Goal: Information Seeking & Learning: Check status

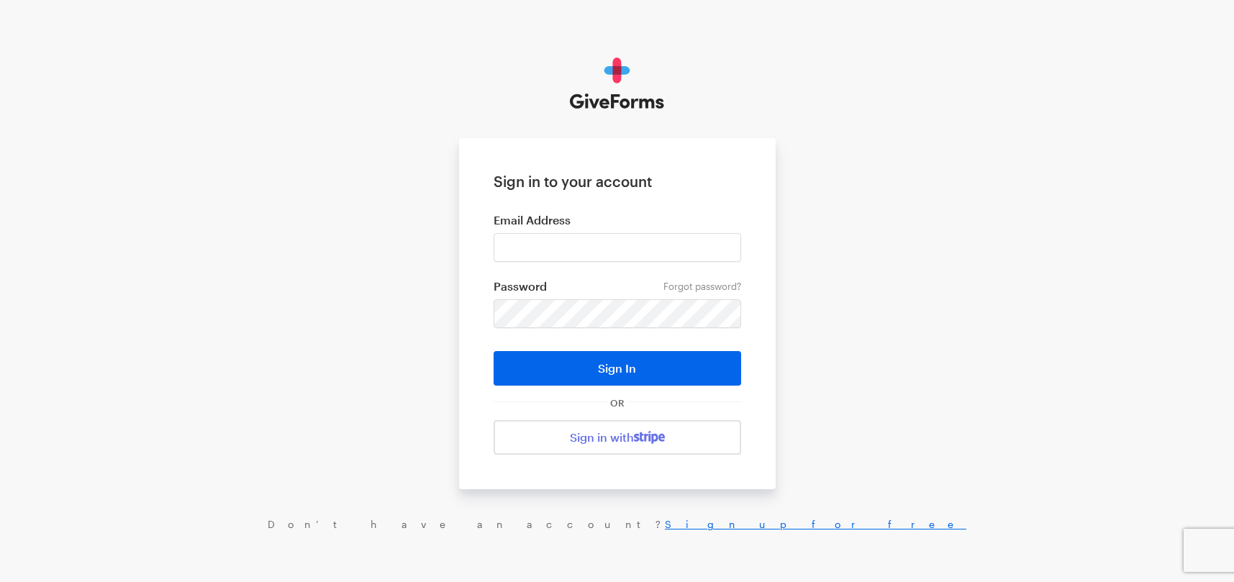
click at [552, 249] on input "email" at bounding box center [616, 247] width 247 height 29
type input "[EMAIL_ADDRESS][DOMAIN_NAME]"
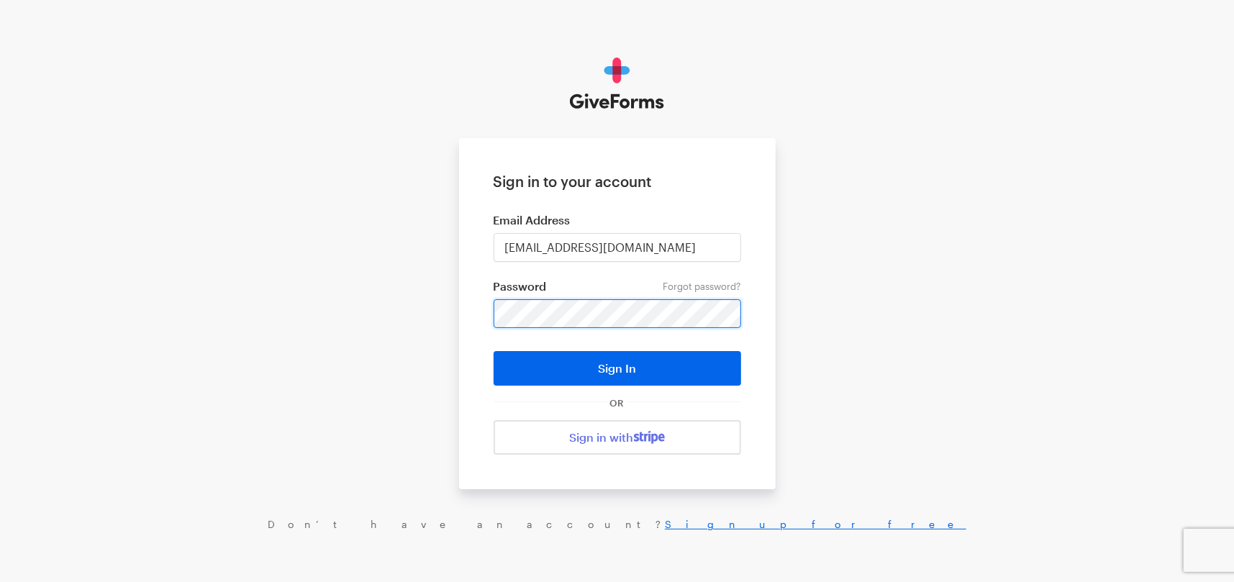
click at [493, 351] on button "Sign In" at bounding box center [616, 368] width 247 height 35
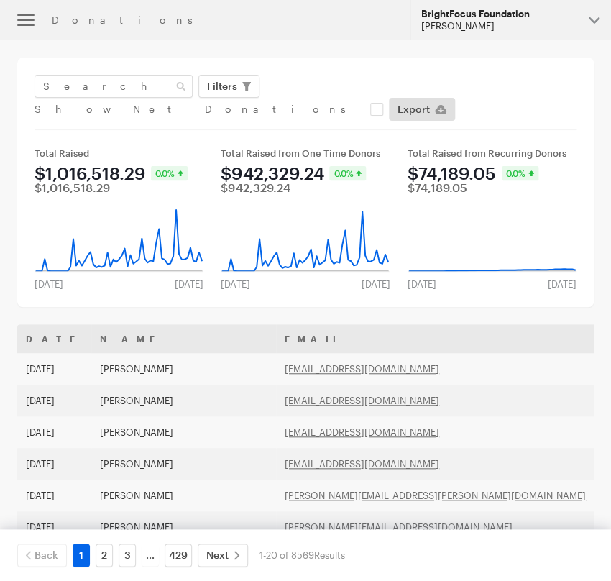
click at [471, 17] on div "BrightFocus Foundation" at bounding box center [500, 14] width 156 height 12
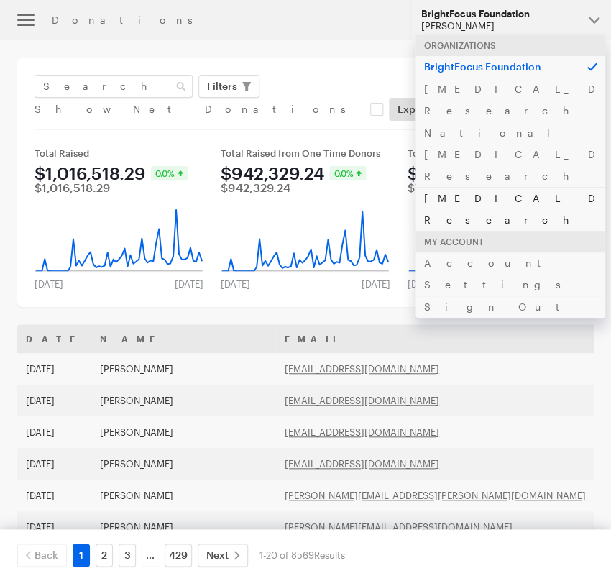
click at [440, 187] on link "[MEDICAL_DATA] Research" at bounding box center [511, 209] width 190 height 44
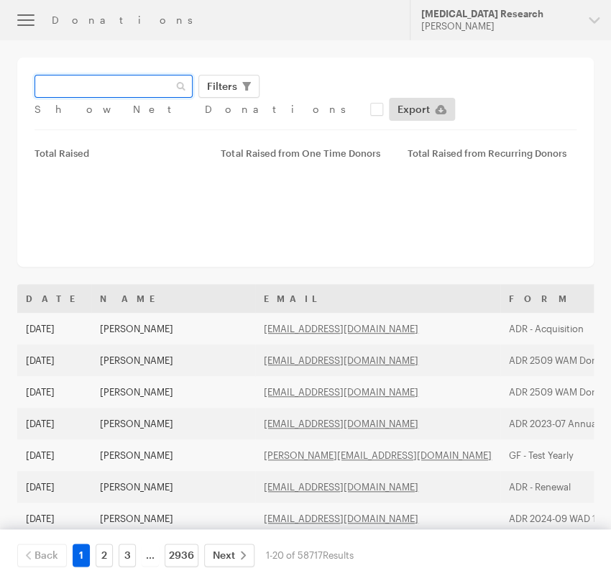
click at [120, 94] on input "text" at bounding box center [114, 86] width 158 height 23
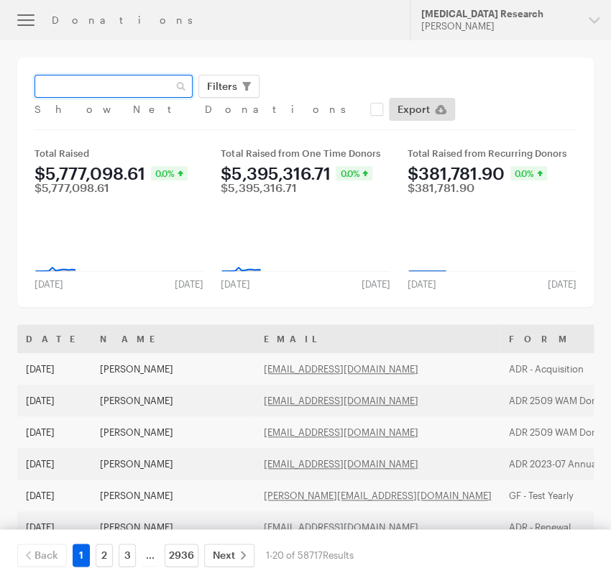
paste input "[EMAIL_ADDRESS][DOMAIN_NAME]"
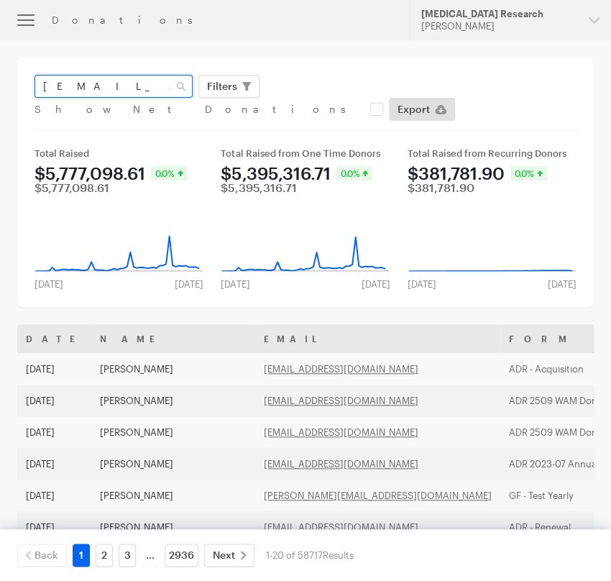
type input "[EMAIL_ADDRESS][DOMAIN_NAME]"
click at [331, 105] on button "Apply" at bounding box center [354, 116] width 46 height 23
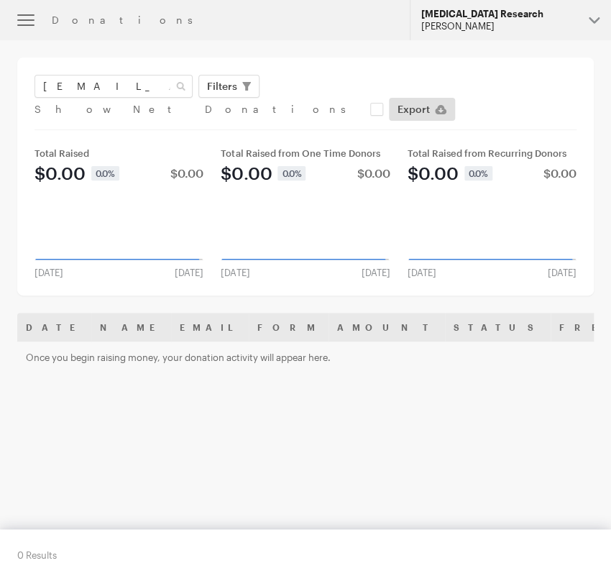
click at [465, 12] on div "Alzheimer's Disease Research" at bounding box center [500, 14] width 156 height 12
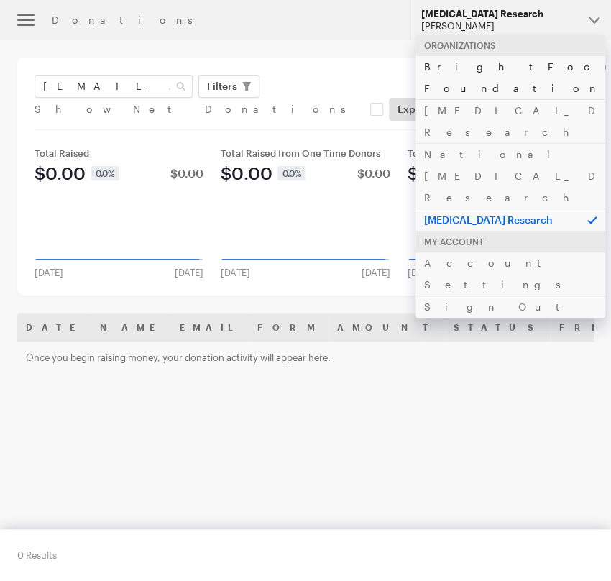
click at [458, 57] on link "BrightFocus Foundation" at bounding box center [511, 77] width 190 height 44
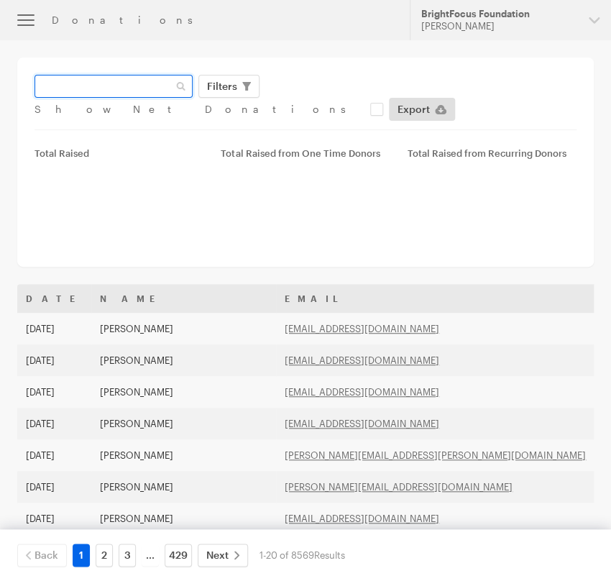
click at [150, 84] on input "text" at bounding box center [114, 86] width 158 height 23
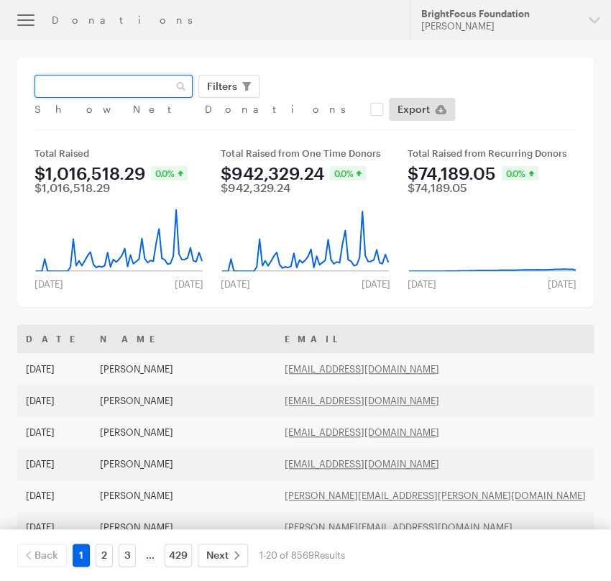
click at [150, 84] on input "text" at bounding box center [114, 86] width 158 height 23
paste input "[EMAIL_ADDRESS][DOMAIN_NAME]"
type input "[EMAIL_ADDRESS][DOMAIN_NAME]"
click at [331, 105] on button "Apply" at bounding box center [354, 116] width 46 height 23
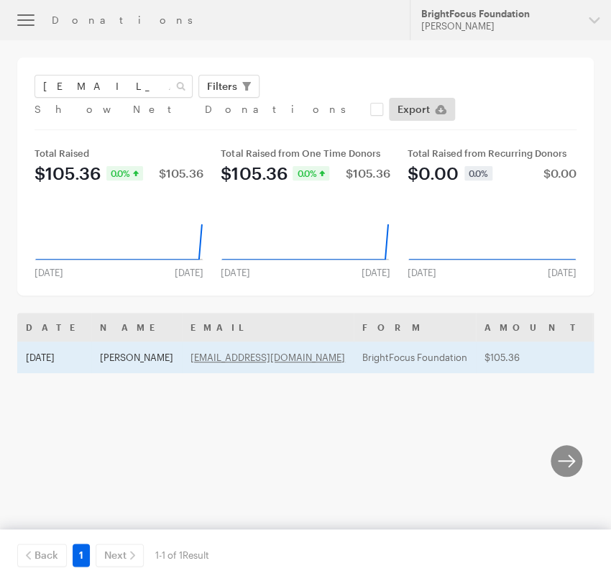
click at [84, 342] on td "[DATE]" at bounding box center [54, 358] width 74 height 32
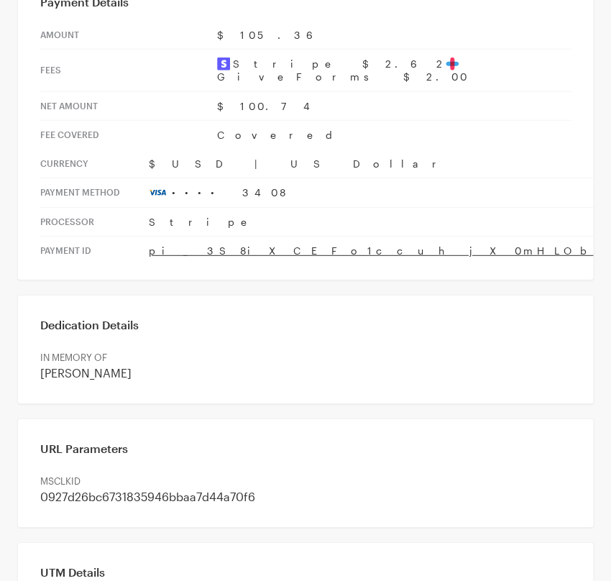
scroll to position [719, 0]
